Goal: Obtain resource: Obtain resource

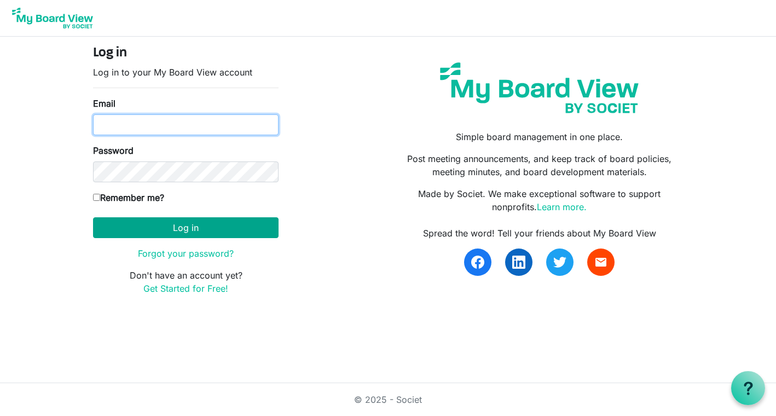
type input "kate@habitatsaltlake.org"
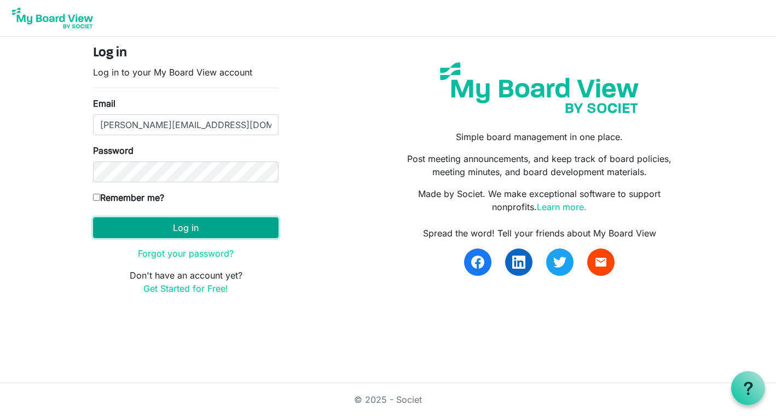
click at [175, 237] on button "Log in" at bounding box center [185, 227] width 185 height 21
click at [182, 233] on button "Log in" at bounding box center [185, 227] width 185 height 21
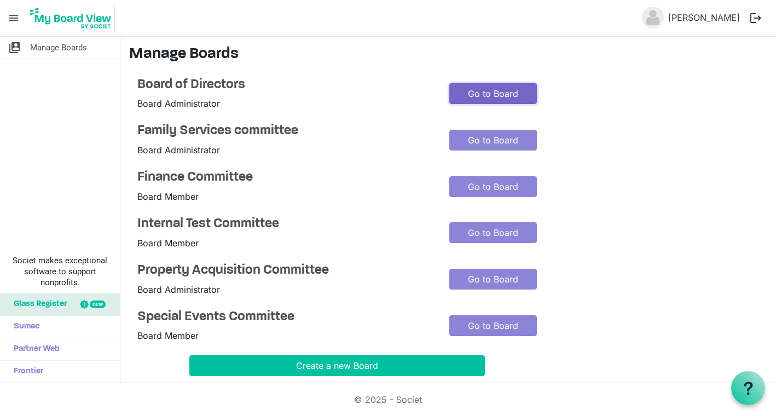
click at [496, 100] on link "Go to Board" at bounding box center [493, 93] width 88 height 21
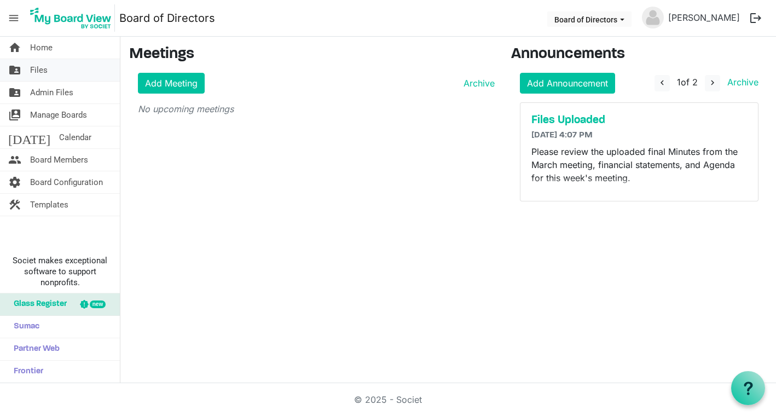
click at [42, 66] on span "Files" at bounding box center [39, 70] width 18 height 22
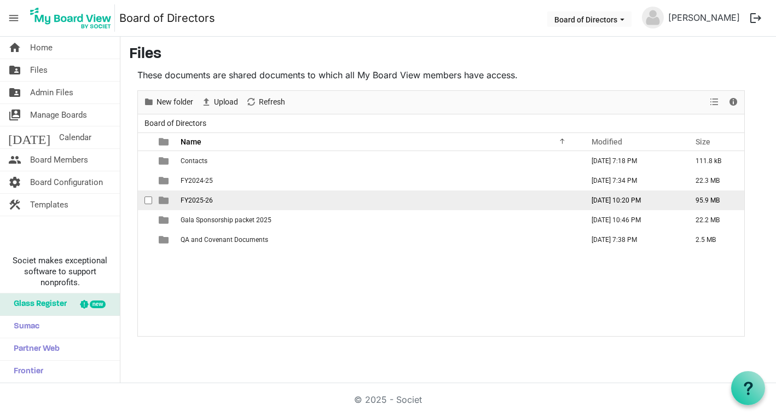
click at [202, 199] on span "FY2025-26" at bounding box center [197, 200] width 32 height 8
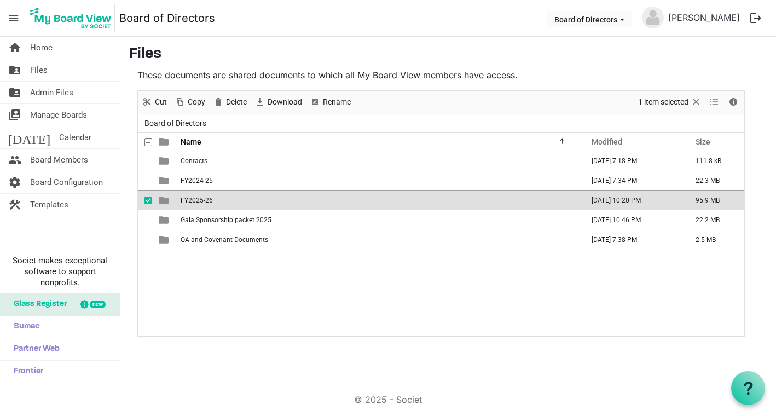
click at [202, 199] on span "FY2025-26" at bounding box center [197, 200] width 32 height 8
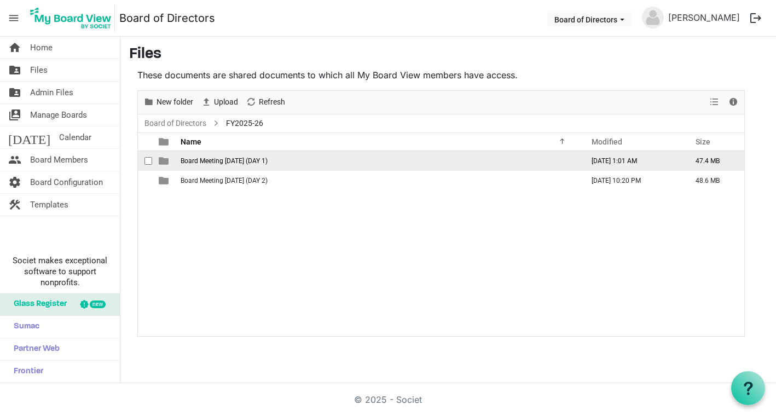
click at [216, 157] on span "Board Meeting [DATE] (DAY 1)" at bounding box center [224, 161] width 87 height 8
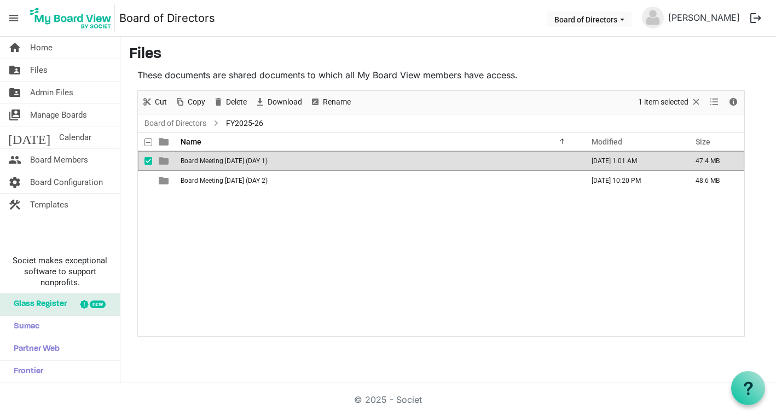
click at [216, 157] on span "Board Meeting [DATE] (DAY 1)" at bounding box center [224, 161] width 87 height 8
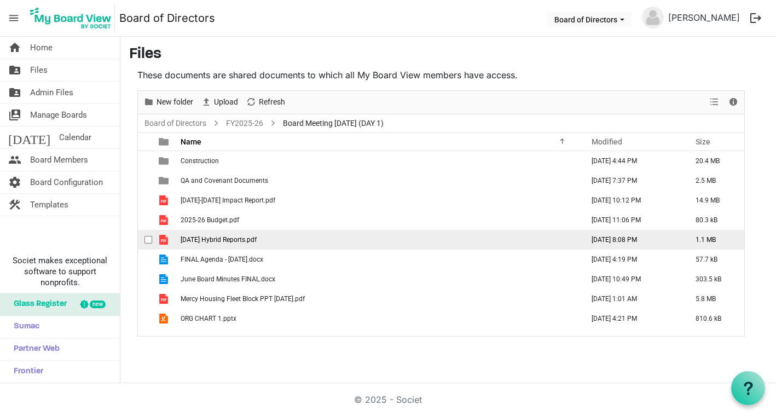
click at [235, 242] on span "2025.07.31 Hybrid Reports.pdf" at bounding box center [219, 240] width 76 height 8
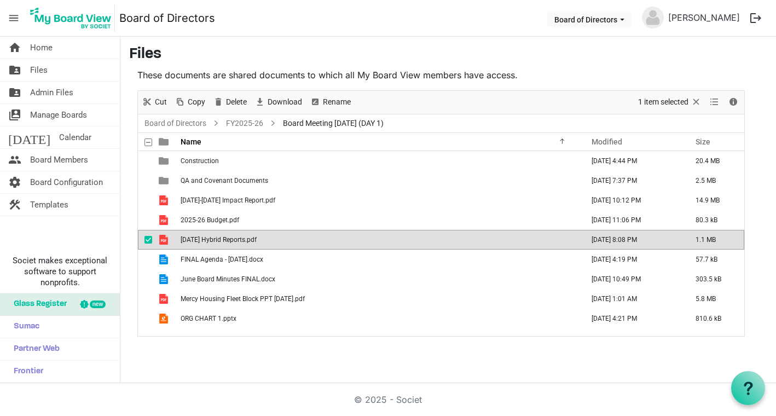
click at [235, 242] on span "2025.07.31 Hybrid Reports.pdf" at bounding box center [219, 240] width 76 height 8
click at [148, 142] on span at bounding box center [148, 142] width 8 height 8
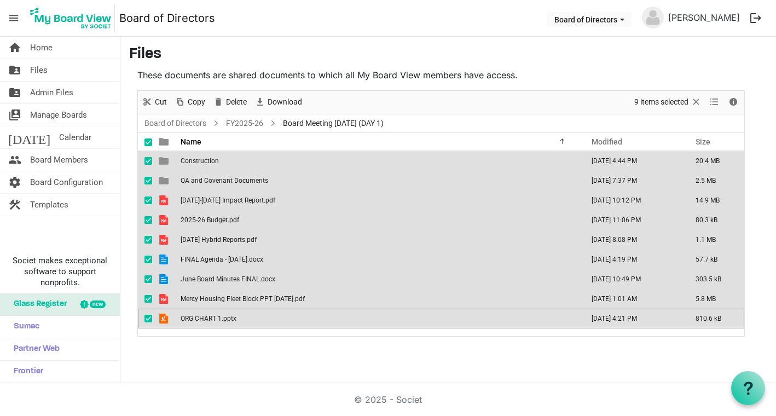
click at [148, 142] on span at bounding box center [148, 142] width 8 height 8
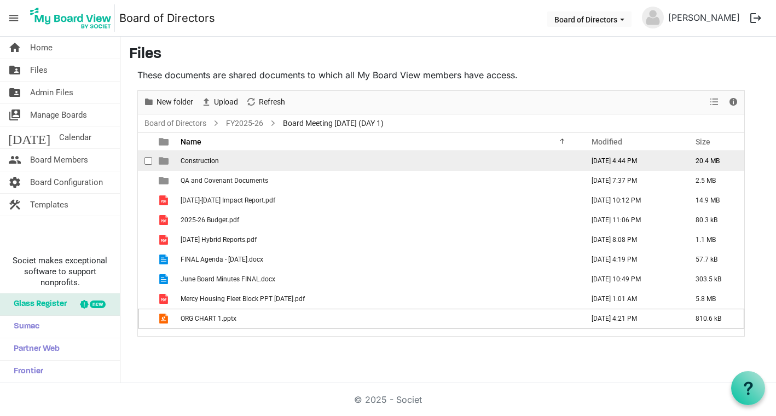
click at [205, 161] on span "Construction" at bounding box center [200, 161] width 38 height 8
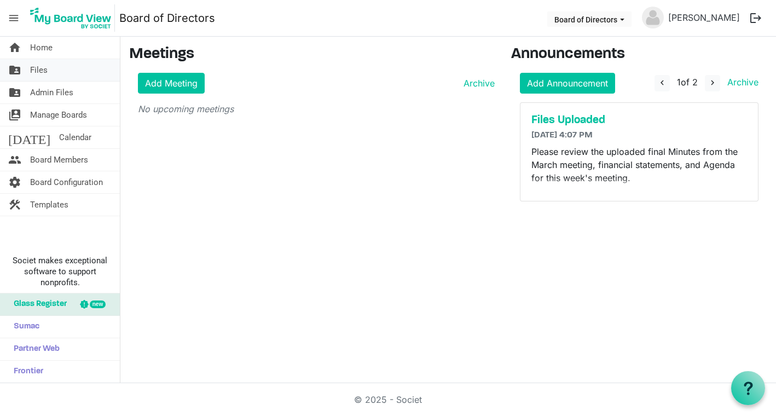
click at [33, 68] on span "Files" at bounding box center [39, 70] width 18 height 22
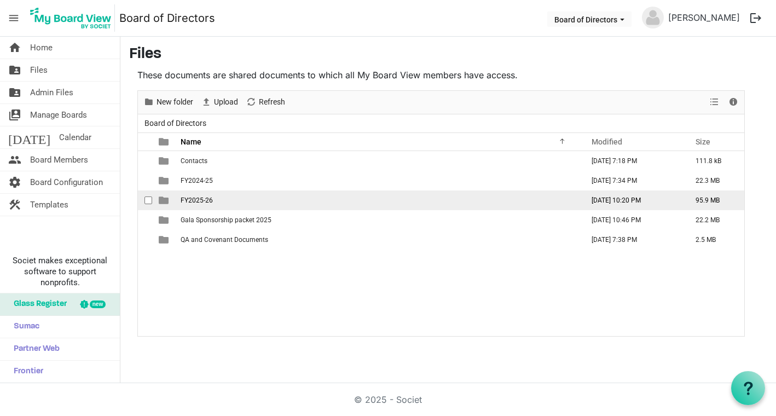
click at [206, 204] on td "FY2025-26" at bounding box center [378, 200] width 403 height 20
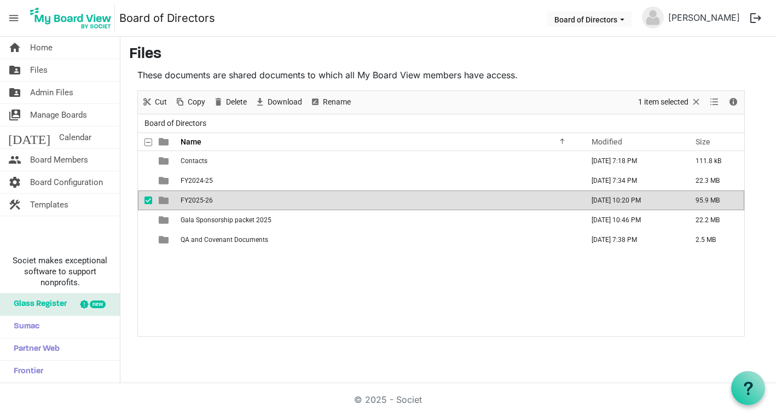
click at [206, 204] on td "FY2025-26" at bounding box center [378, 200] width 403 height 20
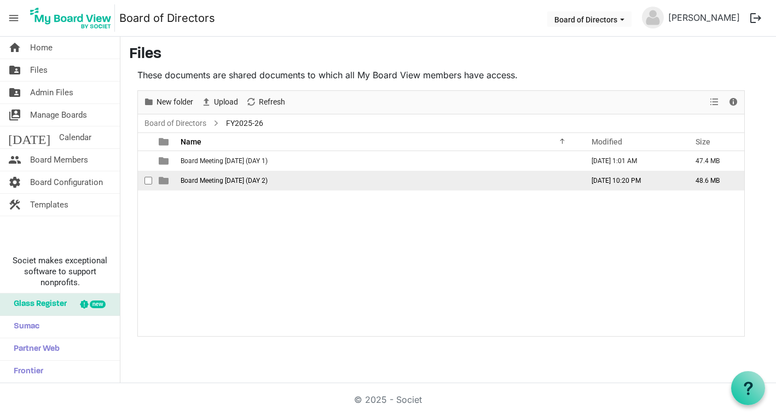
click at [220, 184] on span "Board Meeting [DATE] (DAY 2)" at bounding box center [224, 181] width 87 height 8
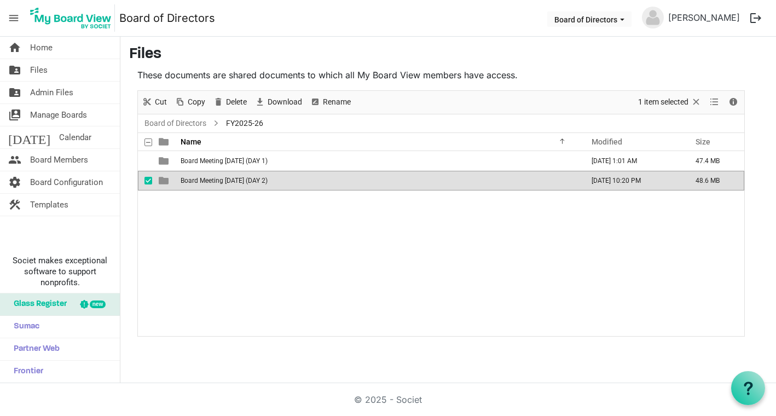
click at [220, 184] on span "Board Meeting [DATE] (DAY 2)" at bounding box center [224, 181] width 87 height 8
